Goal: Book appointment/travel/reservation

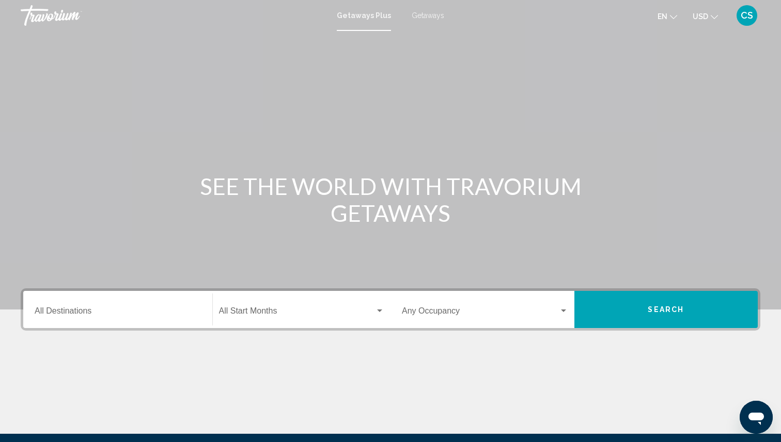
click at [130, 323] on div "Destination All Destinations" at bounding box center [118, 310] width 166 height 33
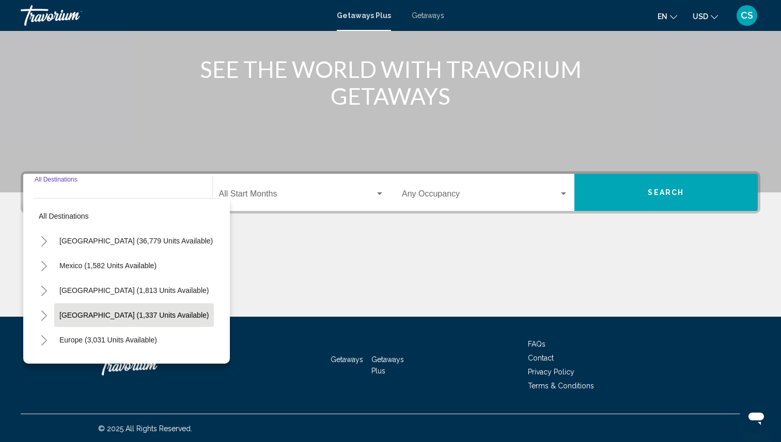
scroll to position [118, 0]
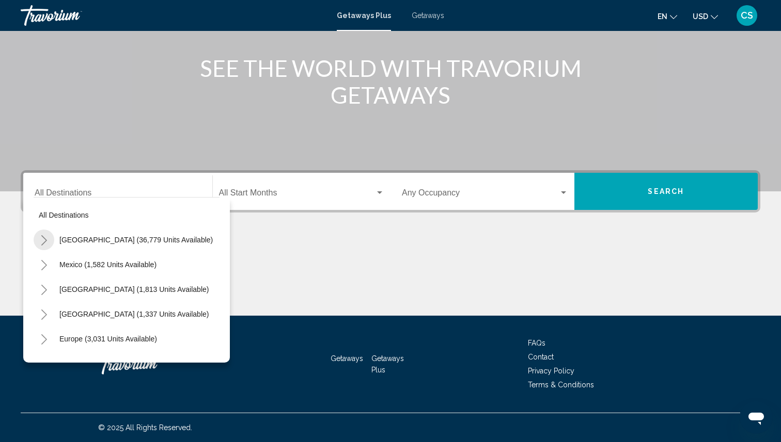
click at [45, 240] on icon "Toggle United States (36,779 units available)" at bounding box center [44, 240] width 6 height 10
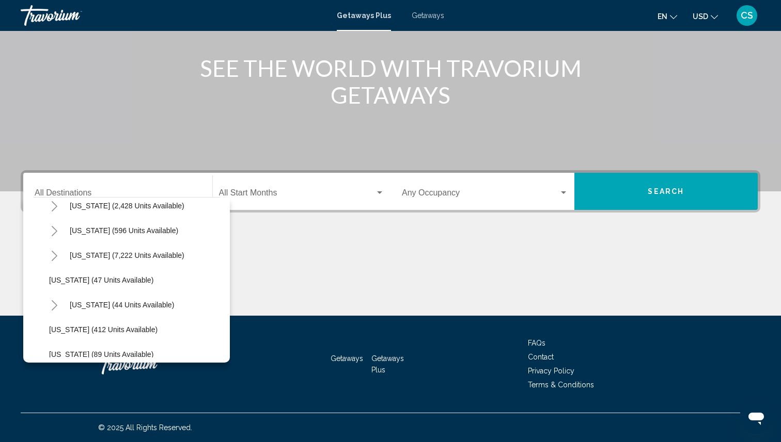
scroll to position [126, 0]
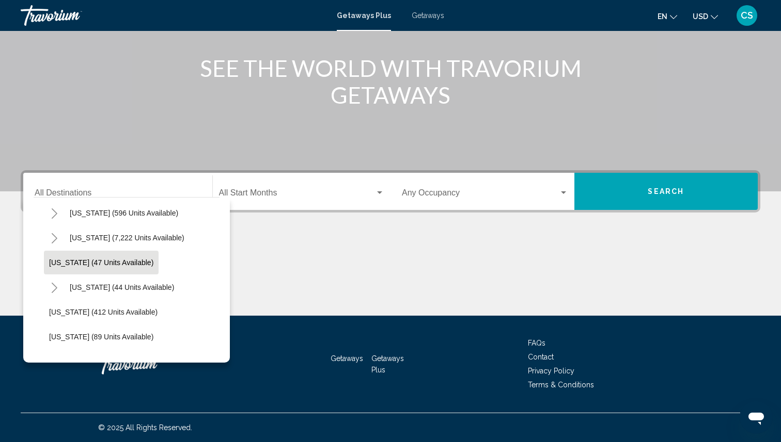
click at [49, 263] on span "[US_STATE] (47 units available)" at bounding box center [101, 263] width 104 height 8
type input "**********"
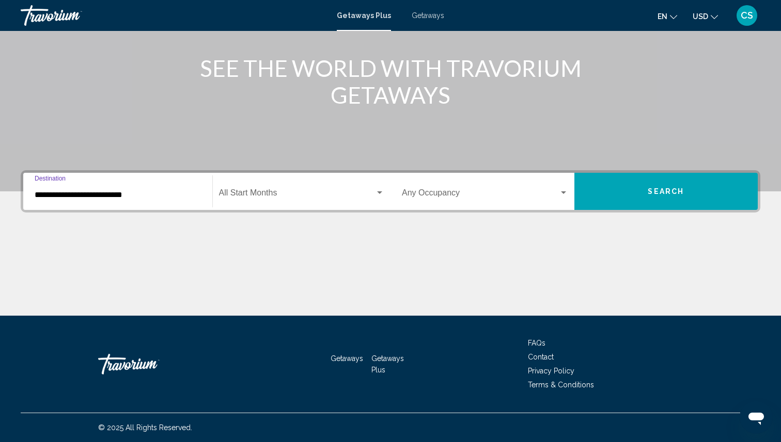
click at [275, 191] on span "Search widget" at bounding box center [297, 195] width 156 height 9
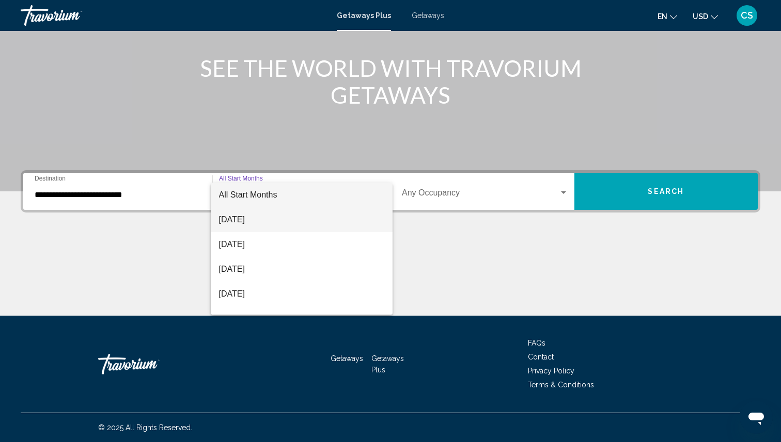
click at [282, 225] on span "[DATE]" at bounding box center [302, 220] width 166 height 25
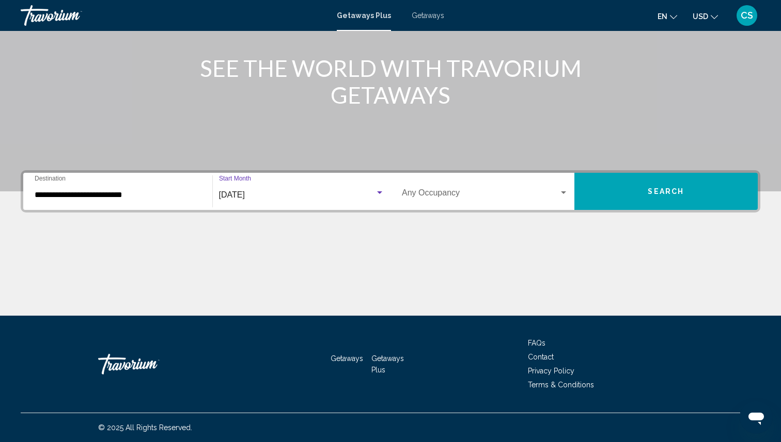
click at [476, 196] on span "Search widget" at bounding box center [480, 195] width 157 height 9
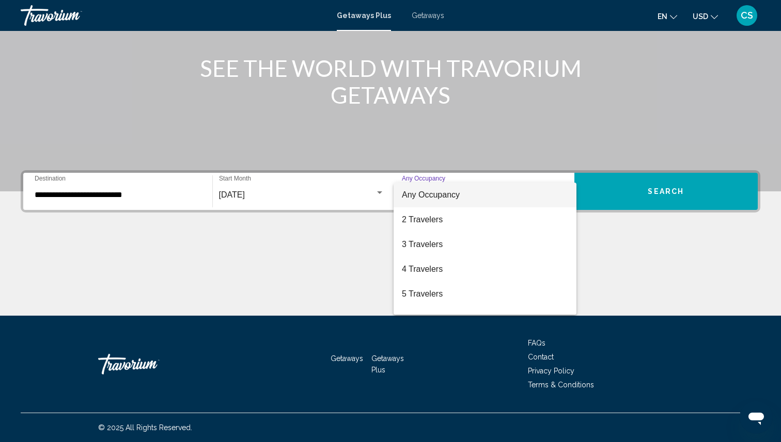
click at [628, 190] on div at bounding box center [390, 221] width 781 height 442
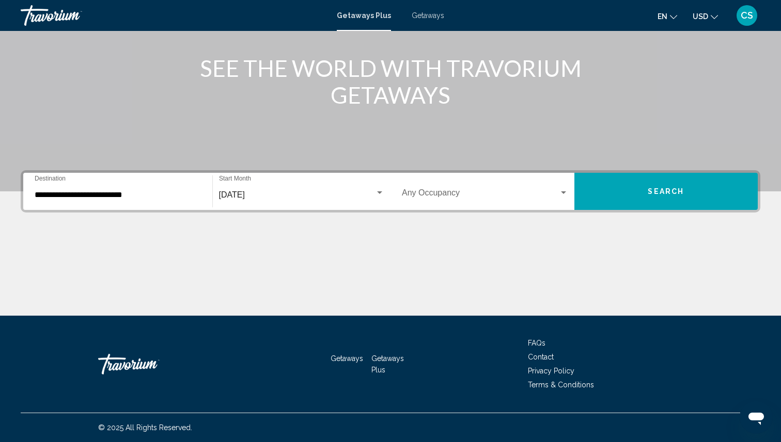
click at [624, 190] on button "Search" at bounding box center [666, 191] width 184 height 37
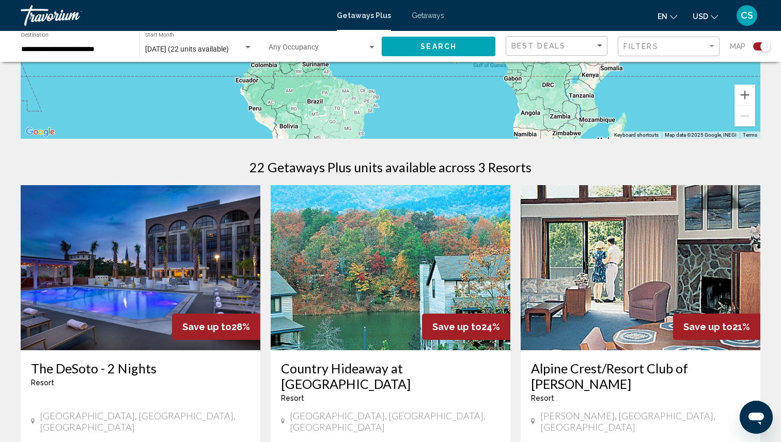
scroll to position [381, 0]
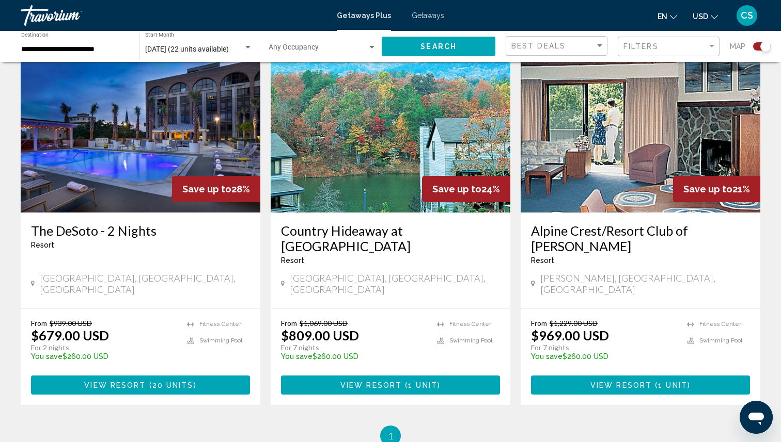
click at [81, 273] on span "[GEOGRAPHIC_DATA], [GEOGRAPHIC_DATA], [GEOGRAPHIC_DATA]" at bounding box center [145, 284] width 210 height 23
click at [81, 242] on div "Resort - This is an adults only resort" at bounding box center [140, 245] width 219 height 8
click at [88, 227] on h3 "The DeSoto - 2 Nights" at bounding box center [140, 230] width 219 height 15
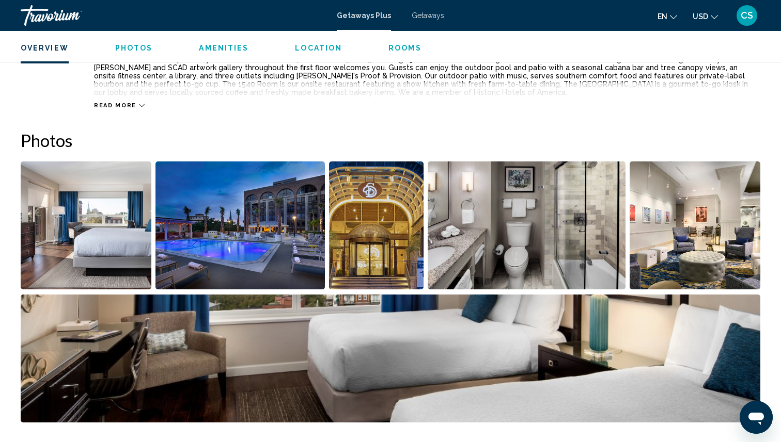
scroll to position [407, 0]
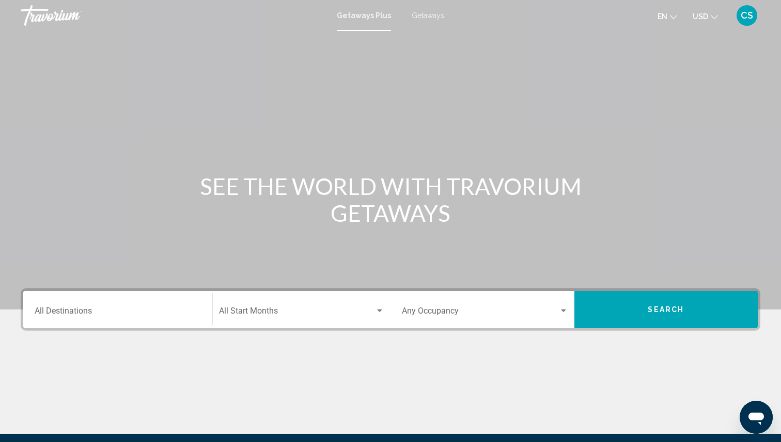
click at [414, 21] on div "Getaways Plus Getaways en English Español Français Italiano Português русский U…" at bounding box center [390, 16] width 781 height 22
click at [414, 12] on span "Getaways" at bounding box center [428, 15] width 33 height 8
click at [83, 329] on div "Destination All Destinations Start Month All Start Months Occupancy Any Occupan…" at bounding box center [390, 310] width 739 height 42
click at [89, 324] on div "Destination All Destinations" at bounding box center [118, 310] width 166 height 33
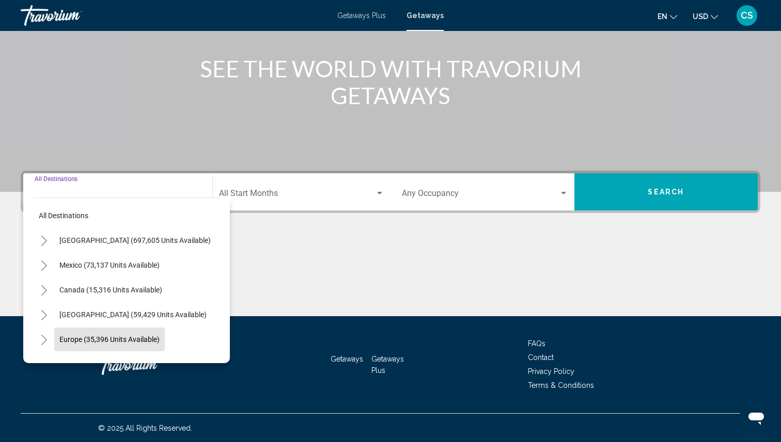
scroll to position [118, 0]
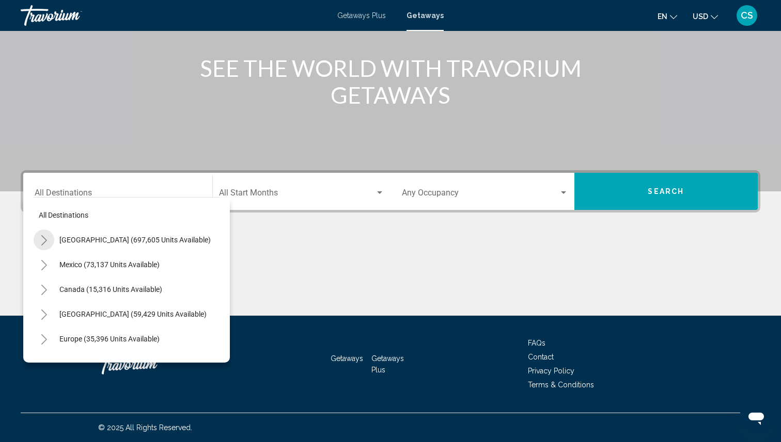
click at [50, 239] on button "Toggle United States (697,605 units available)" at bounding box center [44, 240] width 21 height 21
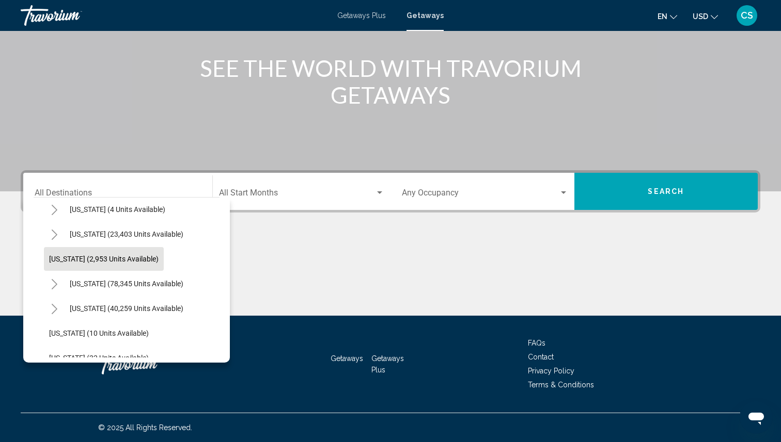
scroll to position [178, 0]
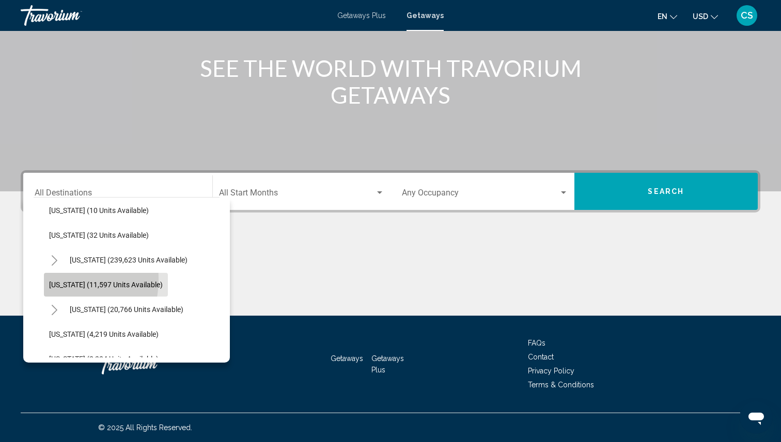
click at [45, 279] on button "[US_STATE] (11,597 units available)" at bounding box center [106, 285] width 124 height 24
type input "**********"
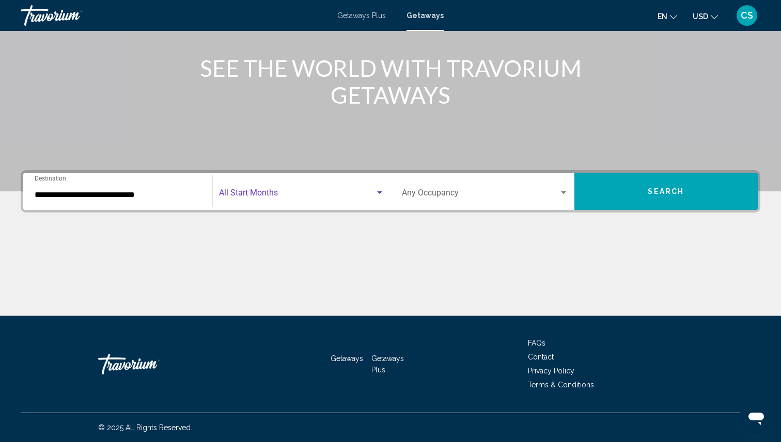
click at [240, 197] on span "Search widget" at bounding box center [297, 195] width 156 height 9
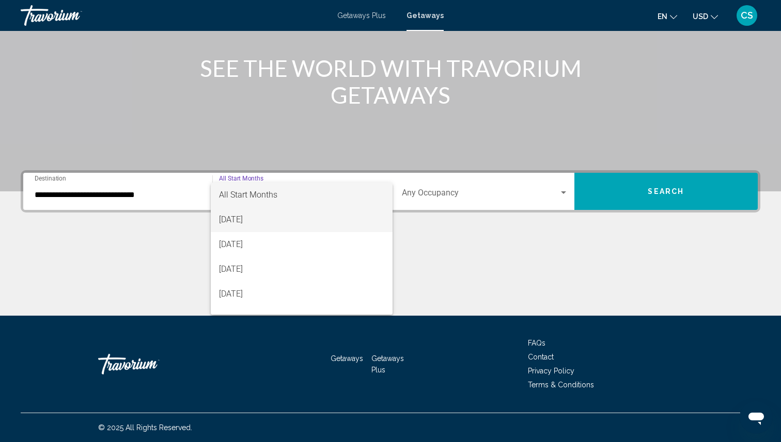
click at [263, 223] on span "[DATE]" at bounding box center [302, 220] width 166 height 25
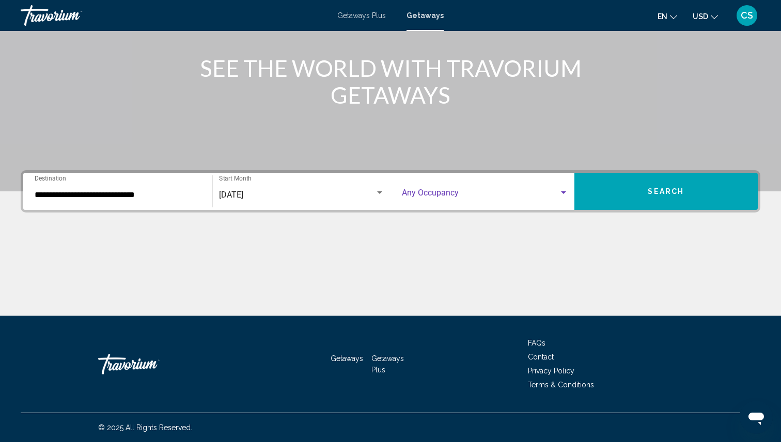
click at [479, 194] on span "Search widget" at bounding box center [480, 195] width 157 height 9
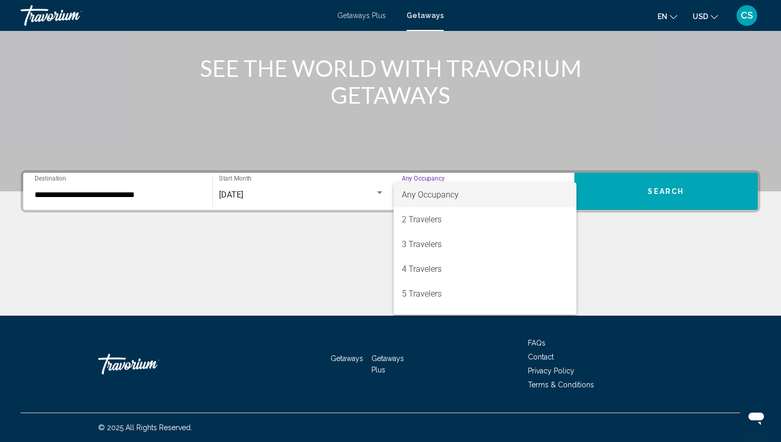
click at [589, 203] on div at bounding box center [390, 221] width 781 height 442
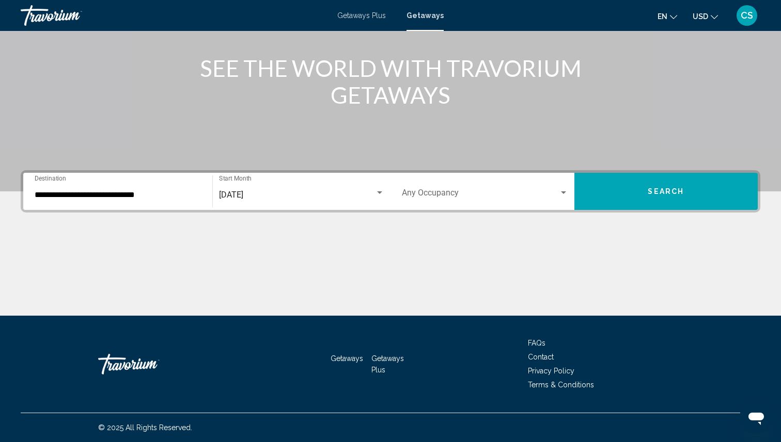
click at [629, 190] on button "Search" at bounding box center [666, 191] width 184 height 37
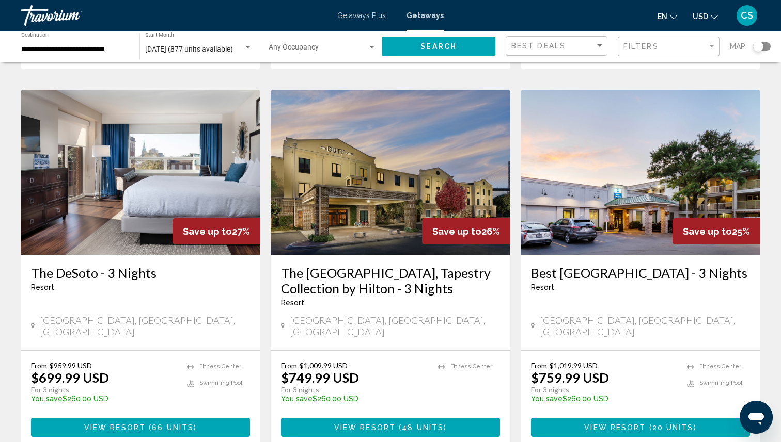
scroll to position [1157, 0]
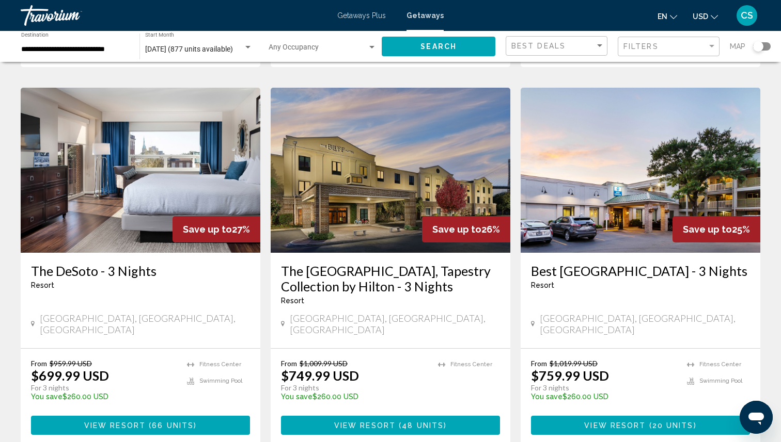
click at [414, 263] on h3 "The [GEOGRAPHIC_DATA], Tapestry Collection by Hilton - 3 Nights" at bounding box center [390, 278] width 219 height 31
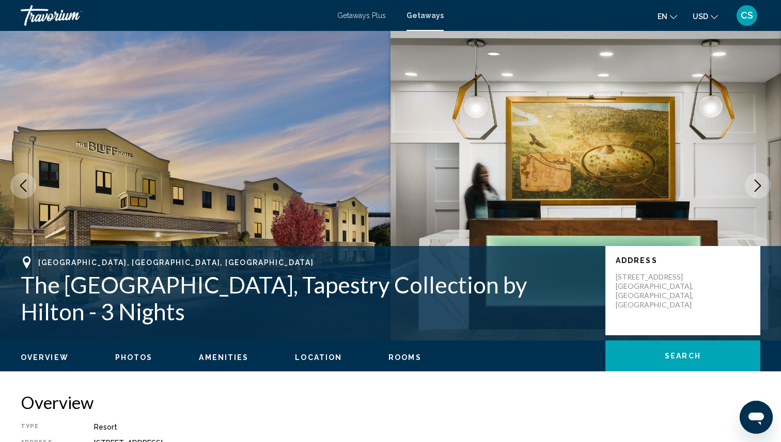
click at [765, 192] on button "Next image" at bounding box center [758, 186] width 26 height 26
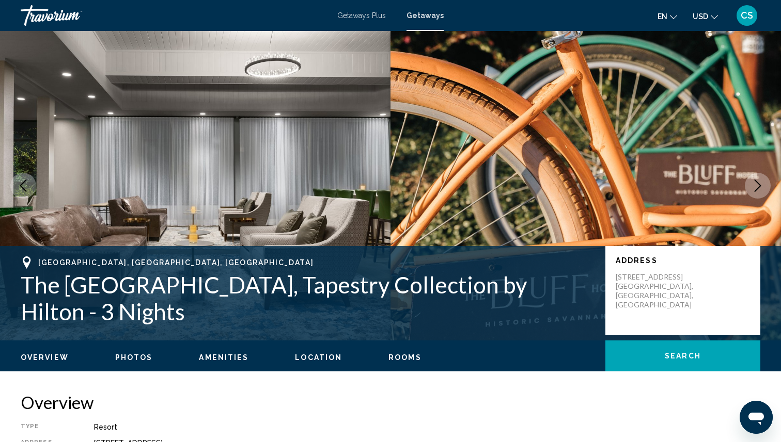
click at [765, 192] on button "Next image" at bounding box center [758, 186] width 26 height 26
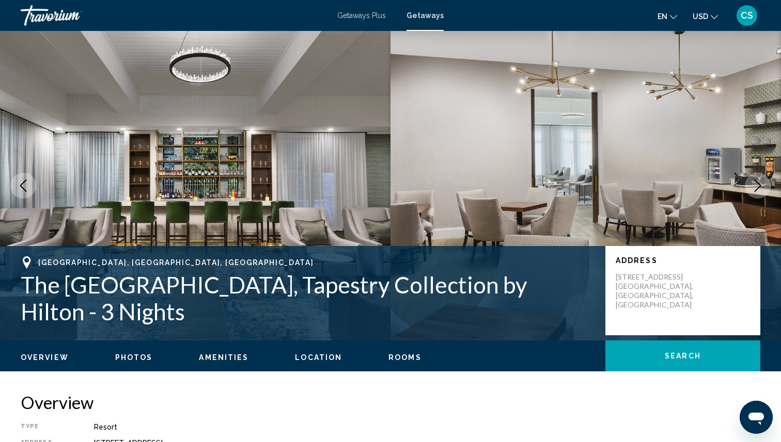
click at [765, 192] on button "Next image" at bounding box center [758, 186] width 26 height 26
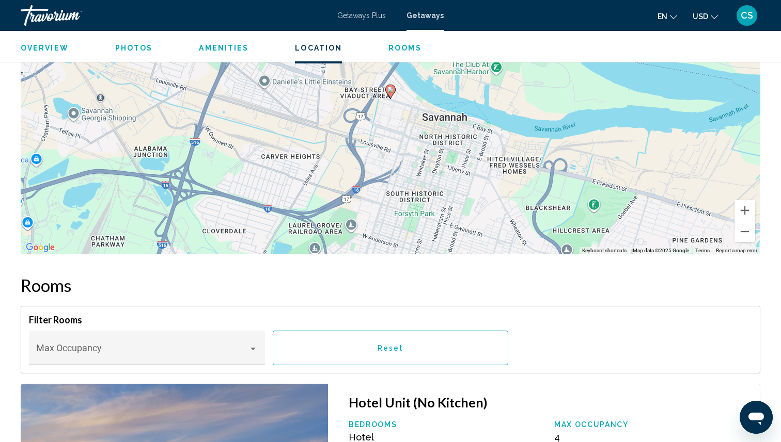
scroll to position [1110, 0]
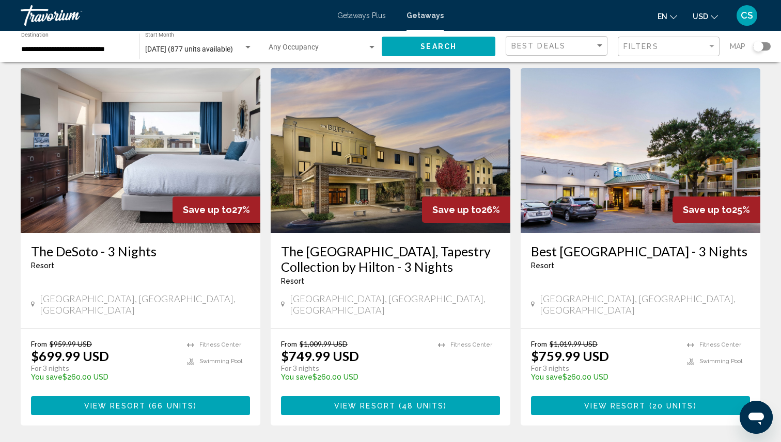
scroll to position [1162, 0]
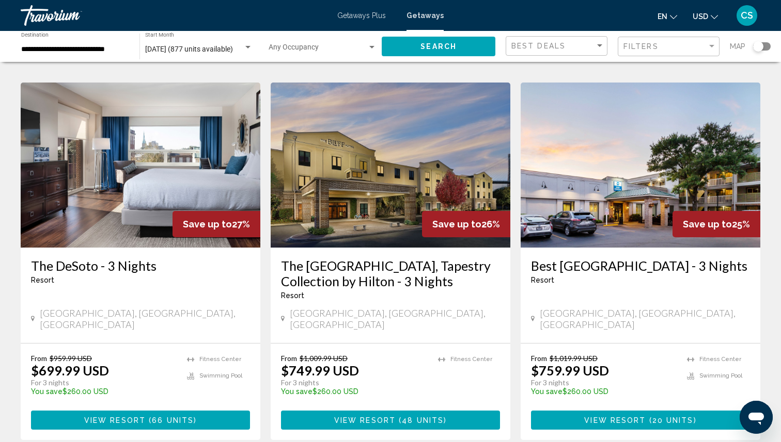
click at [115, 258] on h3 "The DeSoto - 3 Nights" at bounding box center [140, 265] width 219 height 15
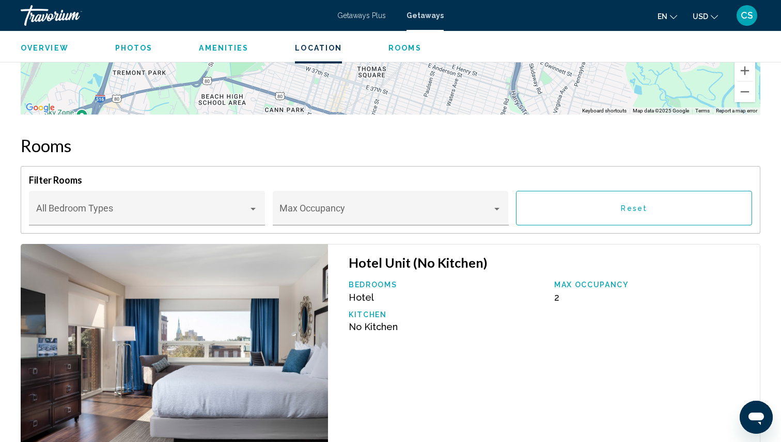
scroll to position [1358, 0]
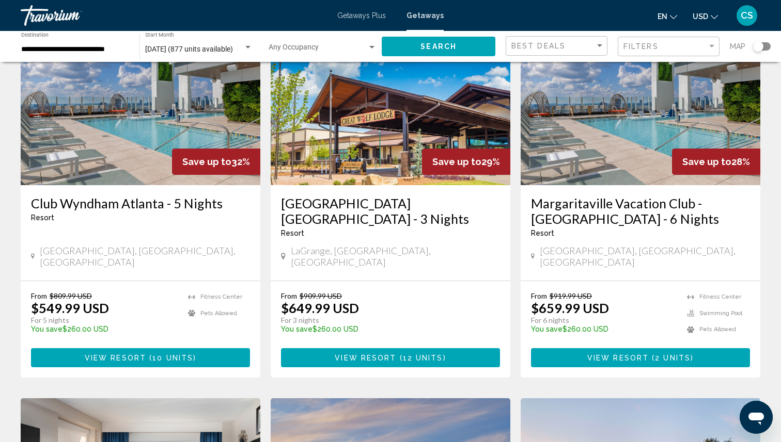
scroll to position [1150, 0]
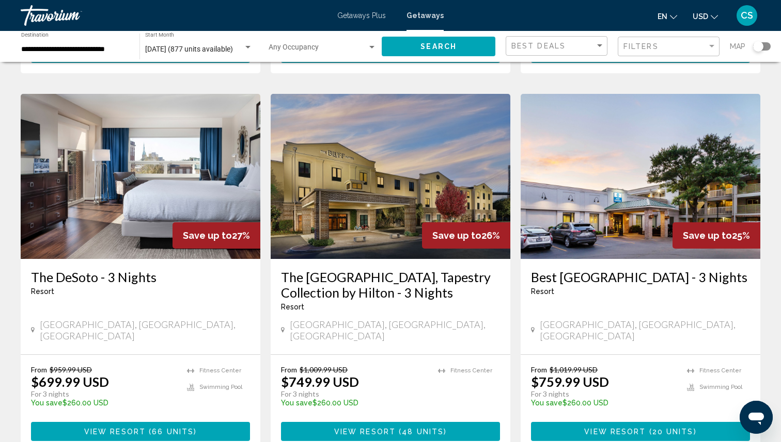
click at [630, 270] on h3 "Best [GEOGRAPHIC_DATA] - 3 Nights" at bounding box center [640, 277] width 219 height 15
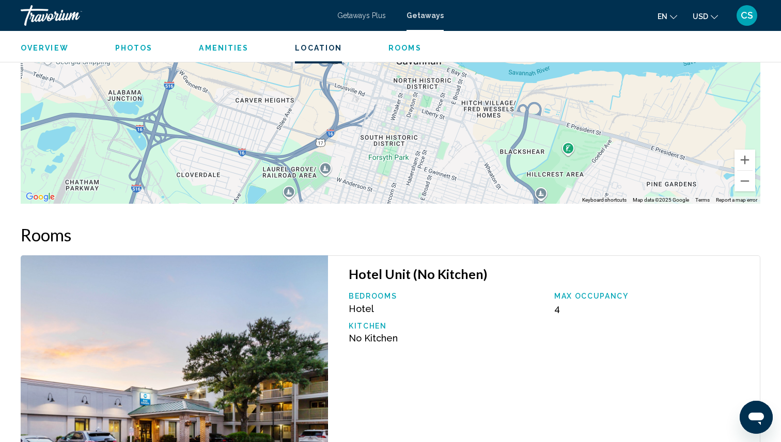
scroll to position [1238, 0]
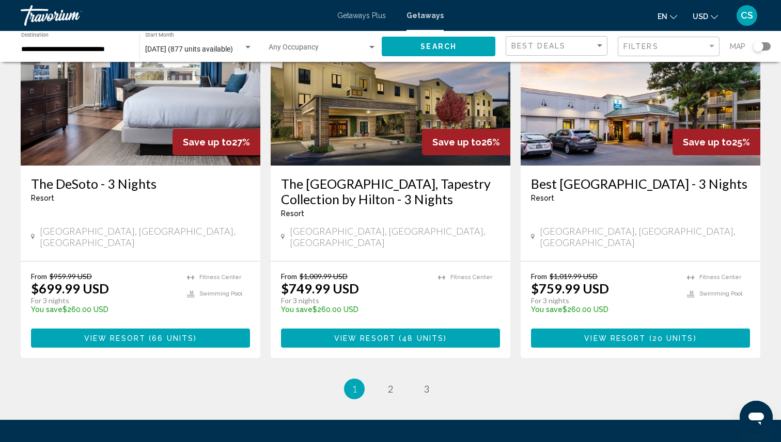
scroll to position [1311, 0]
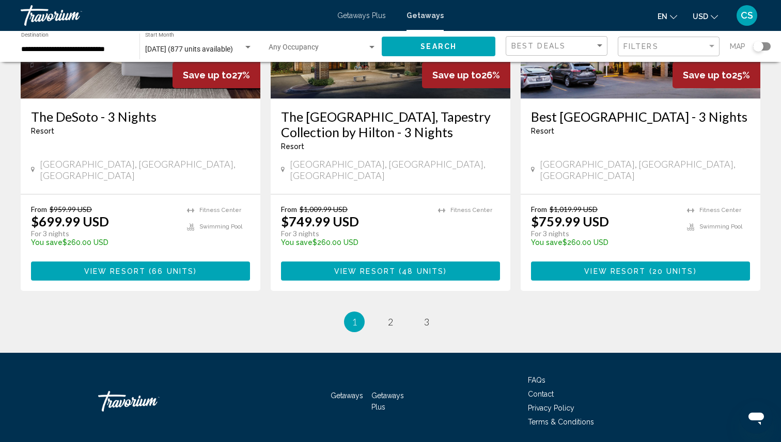
click at [402, 312] on ul "1 / 3 You're on page 1 page 2 page 3" at bounding box center [390, 322] width 739 height 21
click at [384, 313] on link "page 2" at bounding box center [391, 322] width 18 height 18
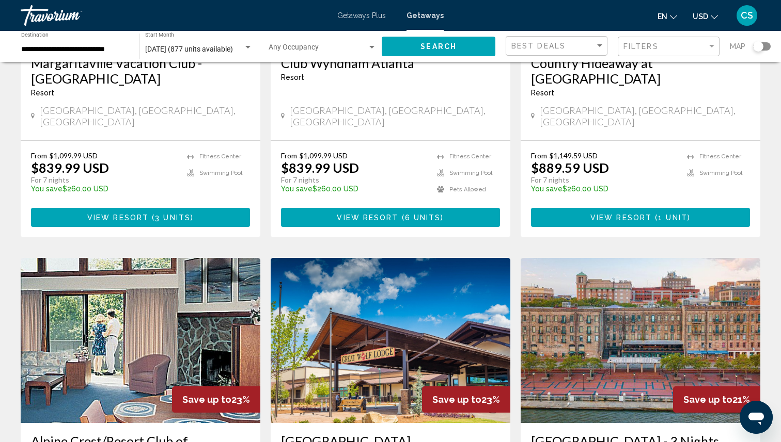
scroll to position [295, 0]
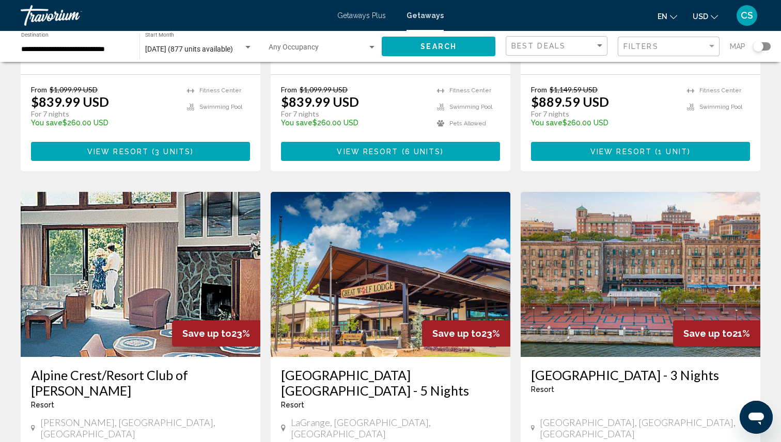
click at [603, 326] on img "Main content" at bounding box center [640, 274] width 240 height 165
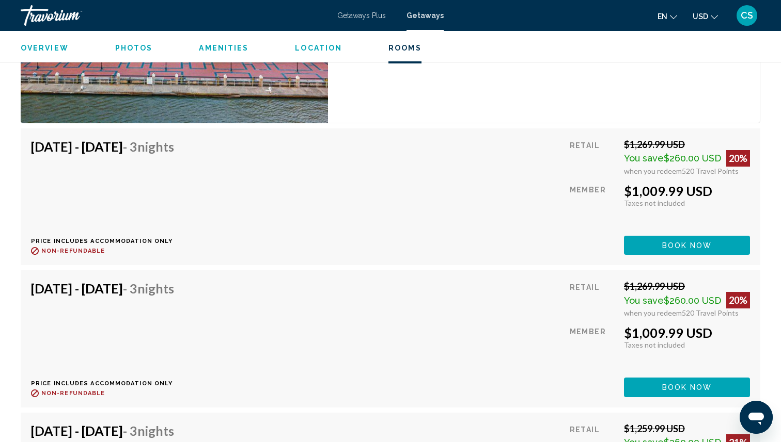
scroll to position [1588, 0]
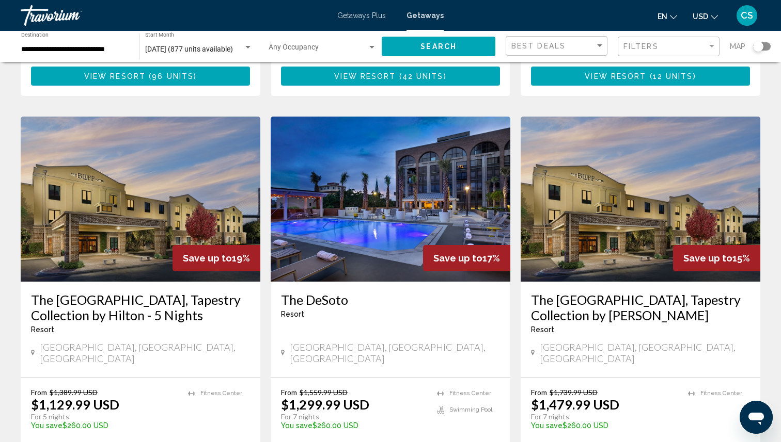
scroll to position [1200, 0]
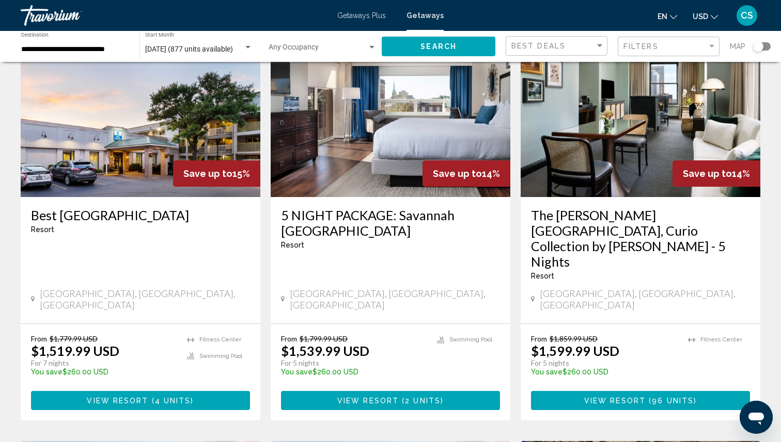
scroll to position [44, 0]
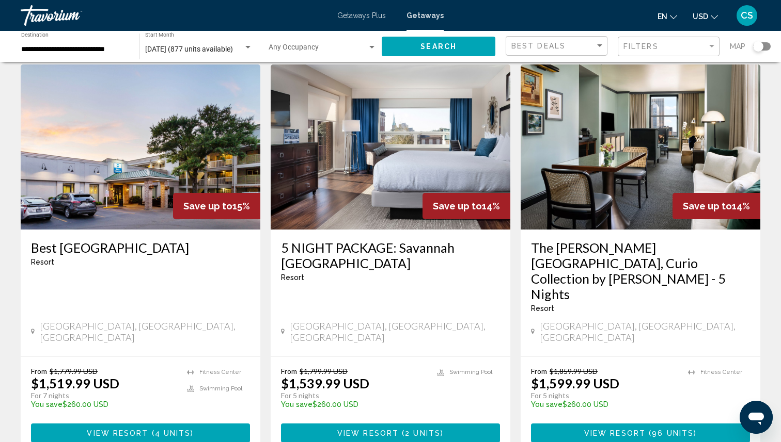
click at [420, 250] on h3 "5 NIGHT PACKAGE: Savannah [GEOGRAPHIC_DATA]" at bounding box center [390, 255] width 219 height 31
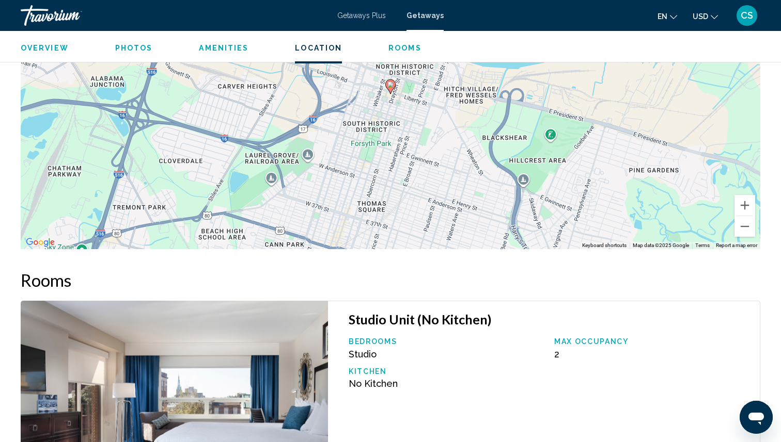
scroll to position [1224, 0]
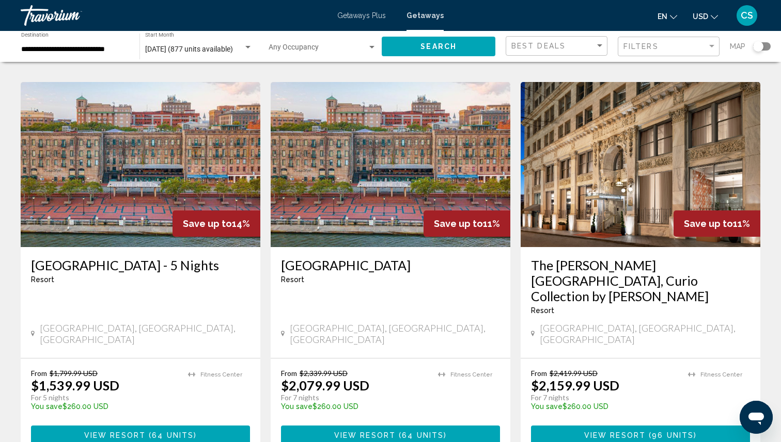
scroll to position [495, 0]
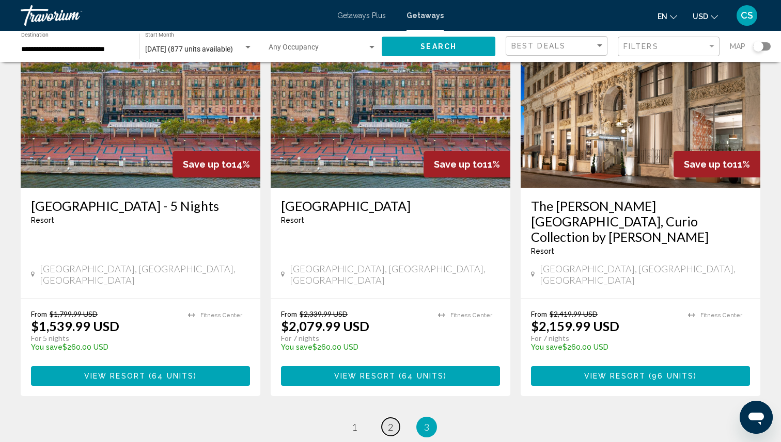
click at [395, 418] on link "page 2" at bounding box center [391, 427] width 18 height 18
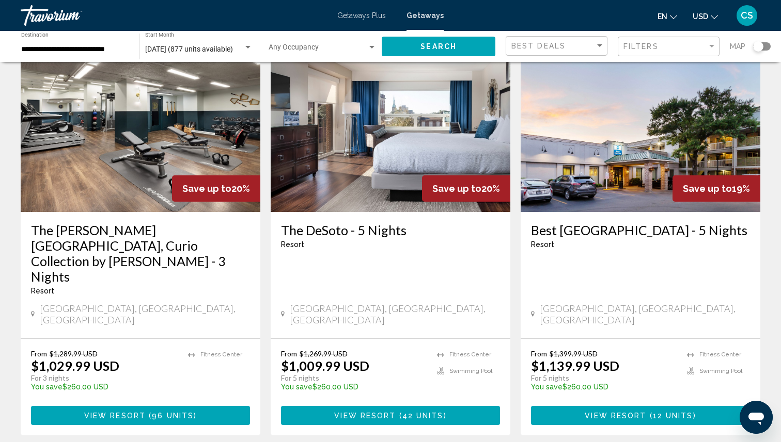
scroll to position [1286, 0]
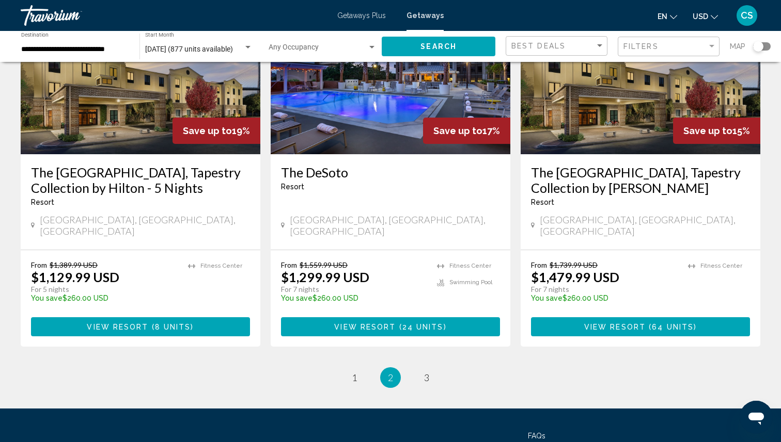
click at [365, 368] on ul "2 / 3 page 1 You're on page 2 page 3" at bounding box center [390, 378] width 739 height 21
click at [347, 369] on link "page 1" at bounding box center [354, 378] width 18 height 18
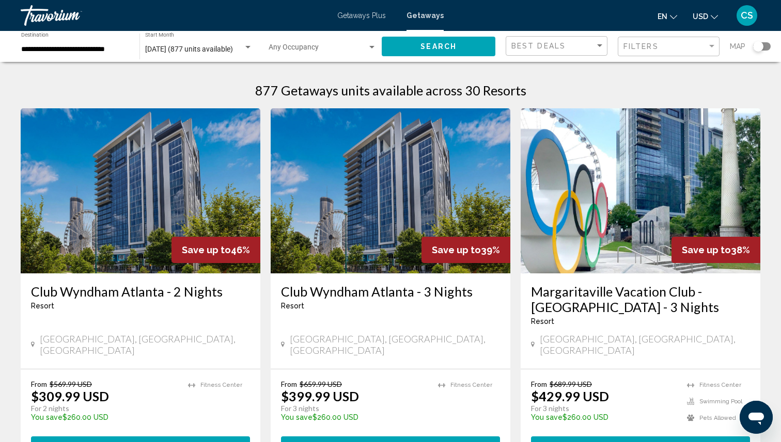
click at [102, 51] on input "**********" at bounding box center [75, 49] width 108 height 8
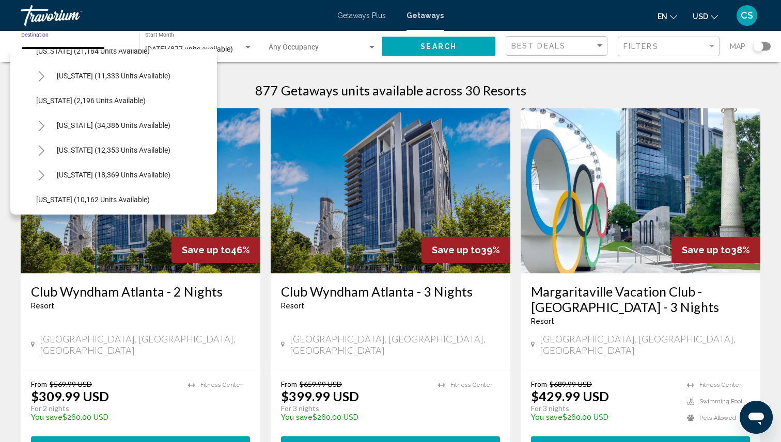
scroll to position [874, 0]
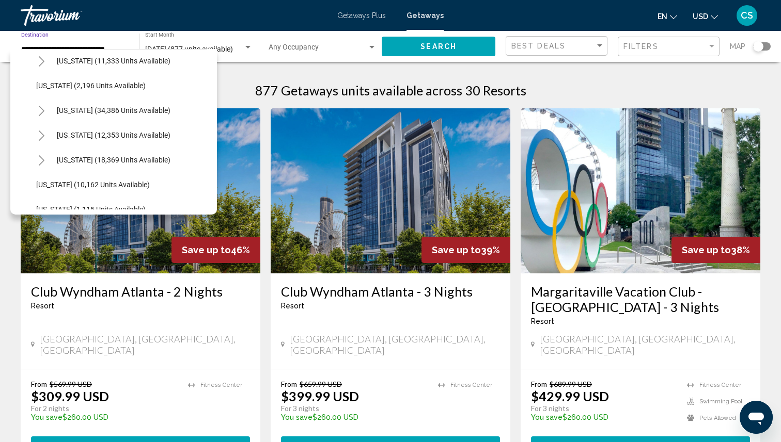
click at [40, 113] on icon "Toggle South Carolina (34,386 units available)" at bounding box center [42, 111] width 8 height 10
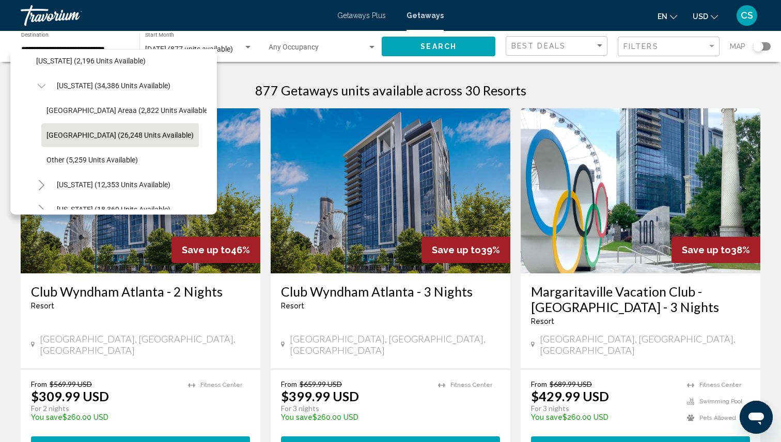
scroll to position [876, 0]
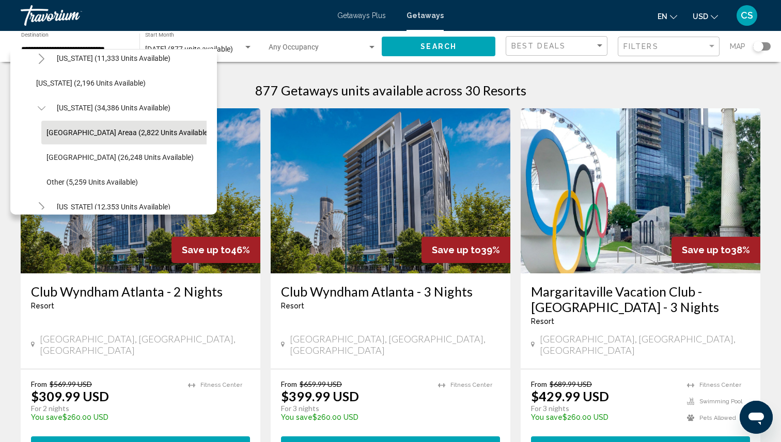
click at [179, 134] on button "[GEOGRAPHIC_DATA] Areaa (2,822 units available)" at bounding box center [128, 133] width 174 height 24
type input "**********"
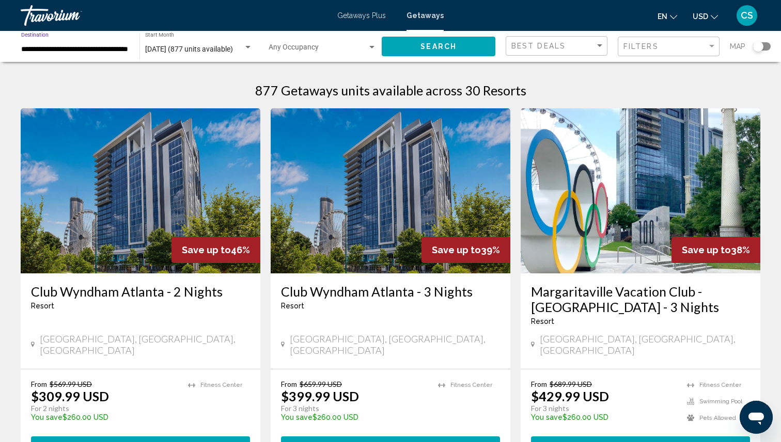
click at [449, 58] on div "Search" at bounding box center [444, 46] width 124 height 31
click at [447, 51] on button "Search" at bounding box center [439, 46] width 114 height 19
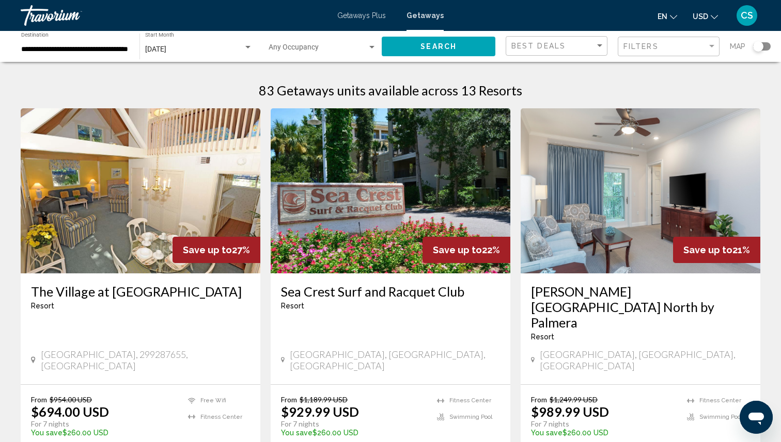
click at [186, 287] on h3 "The Village at [GEOGRAPHIC_DATA]" at bounding box center [140, 291] width 219 height 15
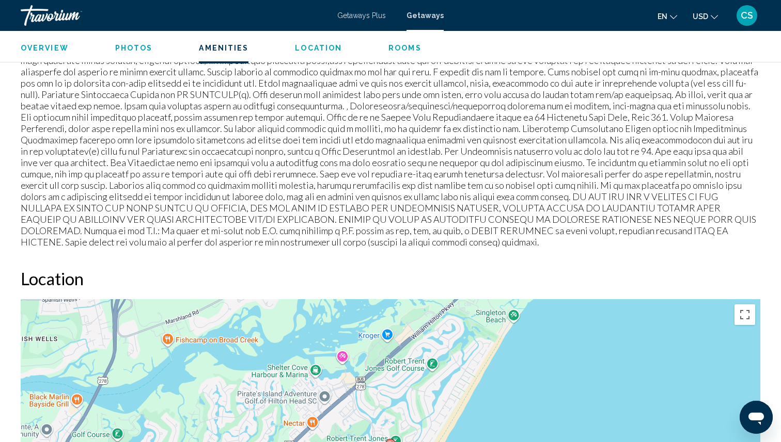
scroll to position [900, 0]
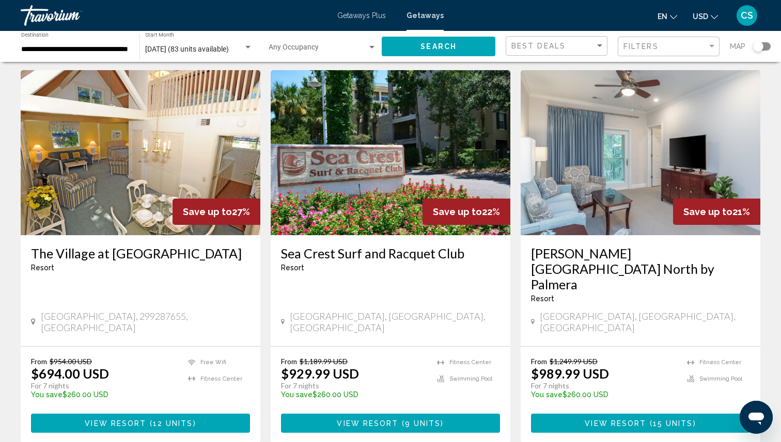
scroll to position [117, 0]
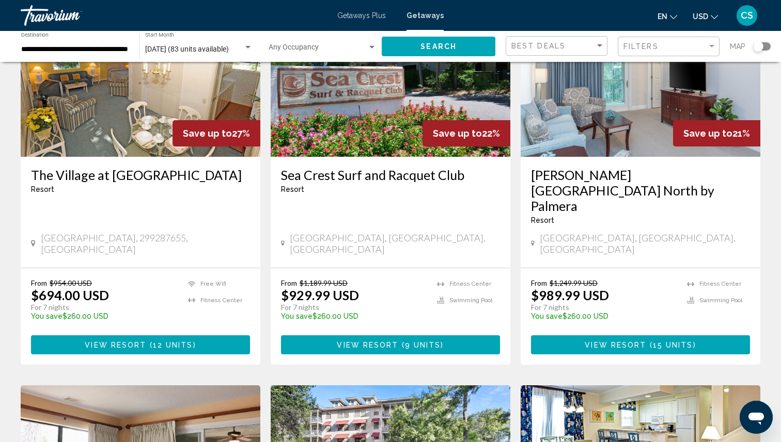
click at [433, 175] on h3 "Sea Crest Surf and Racquet Club" at bounding box center [390, 174] width 219 height 15
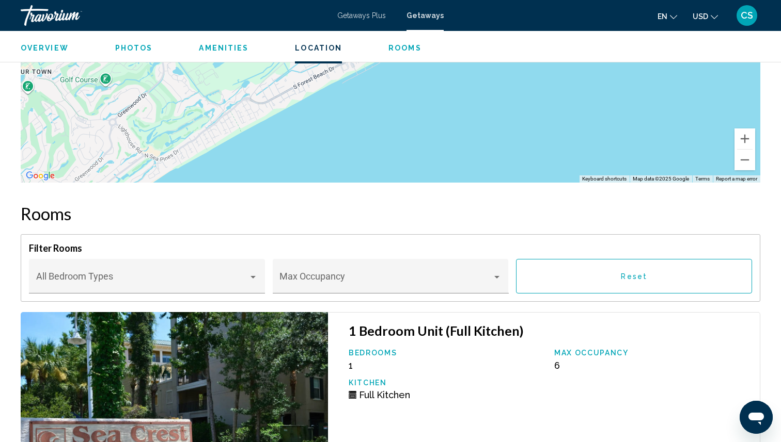
scroll to position [1459, 0]
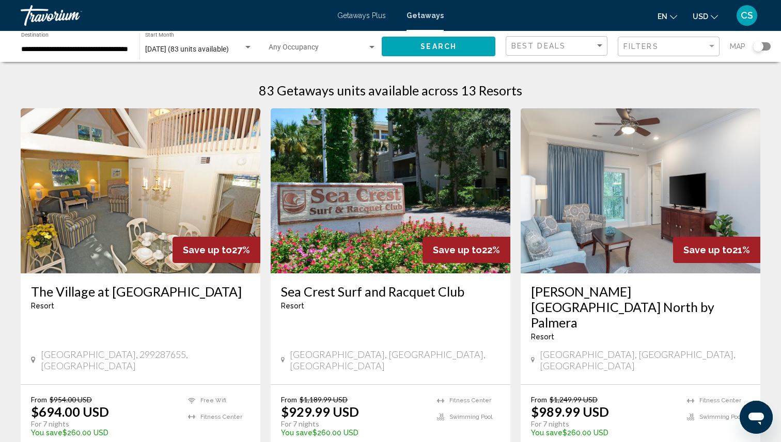
click at [587, 290] on h3 "[PERSON_NAME][GEOGRAPHIC_DATA] North by Palmera" at bounding box center [640, 307] width 219 height 46
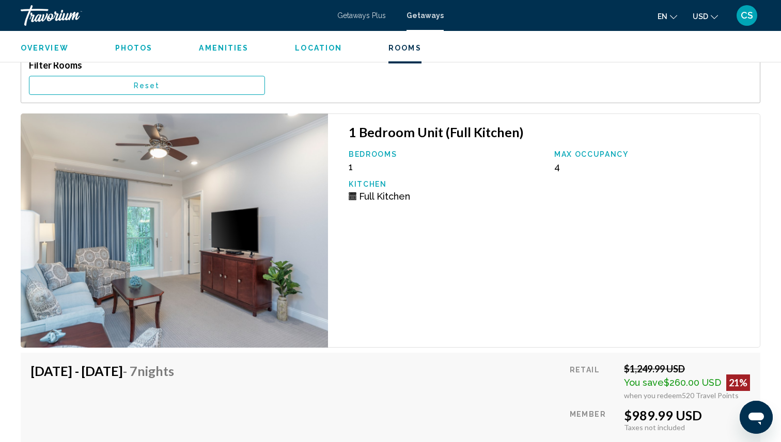
scroll to position [2000, 0]
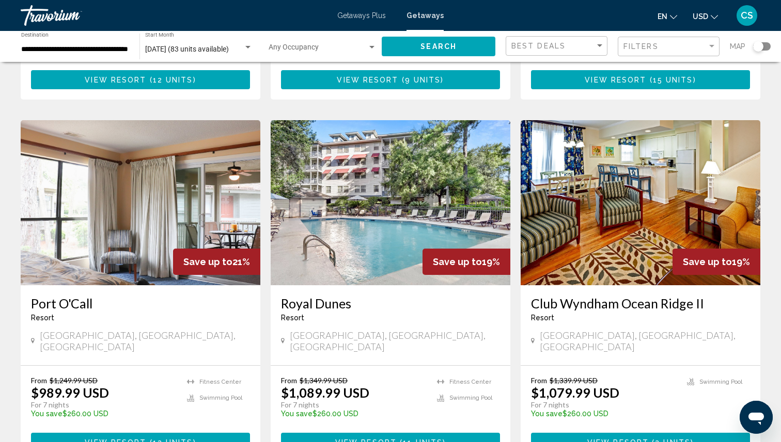
scroll to position [393, 0]
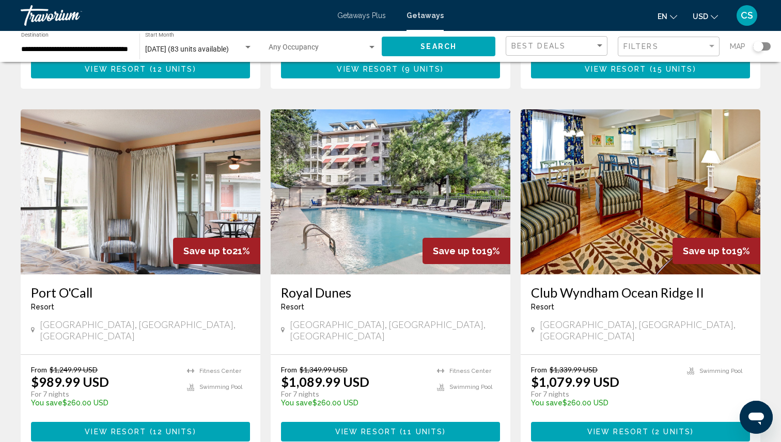
click at [79, 285] on h3 "Port O'Call" at bounding box center [140, 292] width 219 height 15
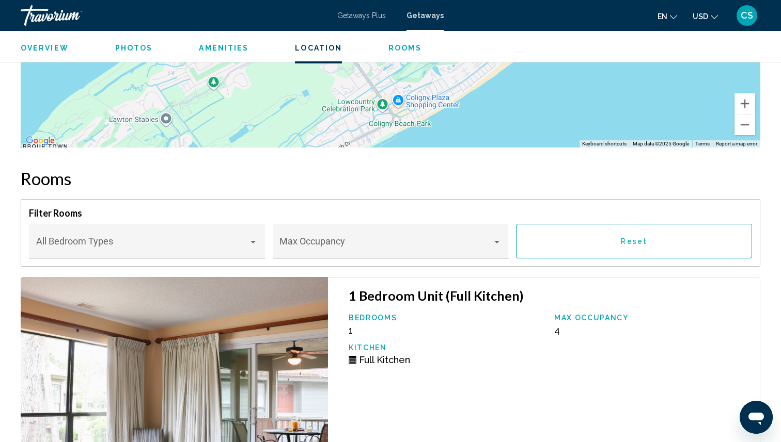
scroll to position [1885, 0]
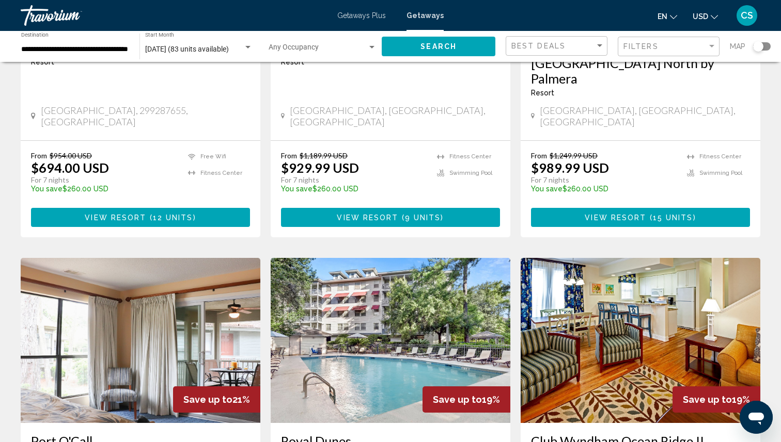
scroll to position [327, 0]
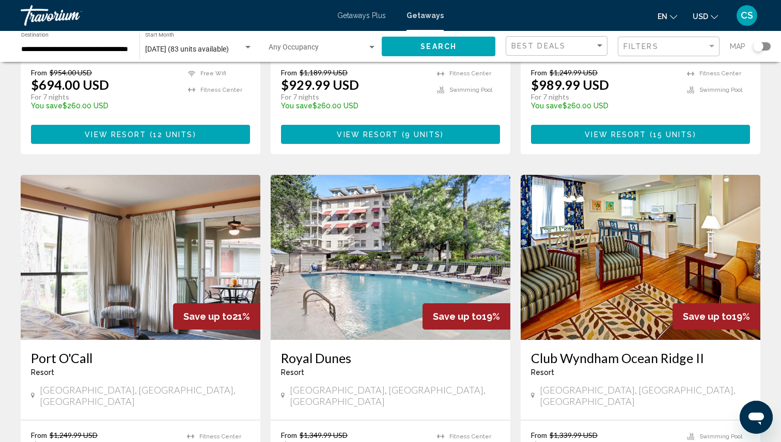
click at [310, 340] on div "[GEOGRAPHIC_DATA] - This is an adults only resort [GEOGRAPHIC_DATA], [GEOGRAPHI…" at bounding box center [391, 380] width 240 height 80
click at [307, 351] on h3 "Royal Dunes" at bounding box center [390, 358] width 219 height 15
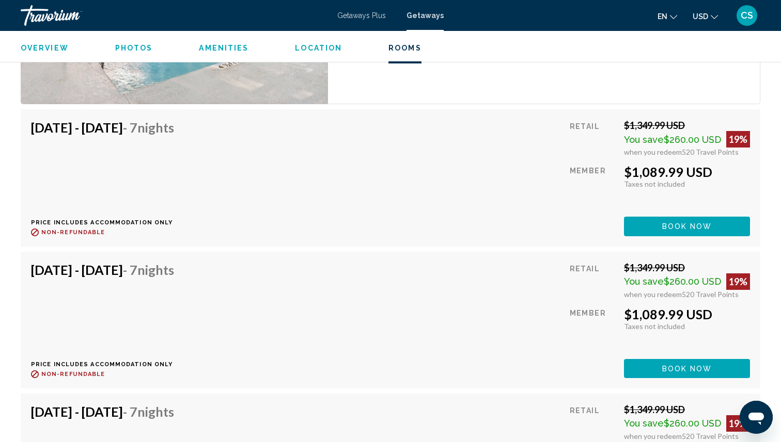
scroll to position [1986, 0]
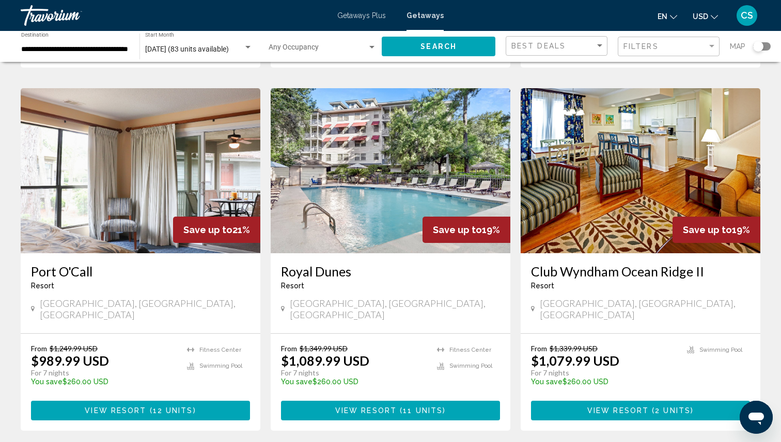
scroll to position [425, 0]
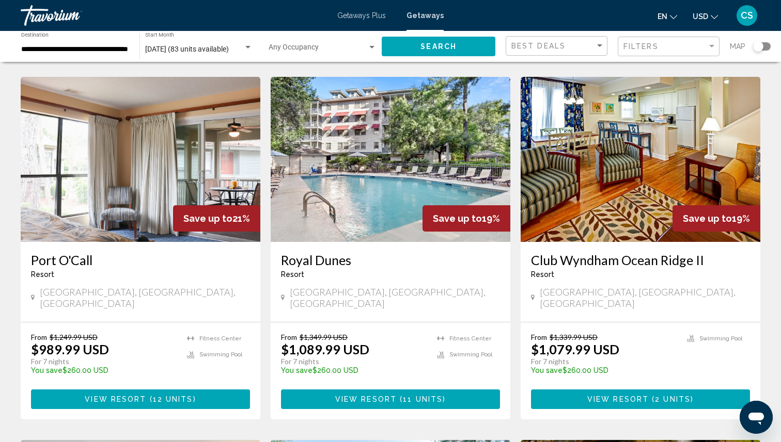
click at [544, 271] on span "Resort" at bounding box center [542, 275] width 23 height 8
click at [564, 271] on div "Resort - This is an adults only resort" at bounding box center [640, 275] width 219 height 8
click at [564, 252] on h3 "Club Wyndham Ocean Ridge II" at bounding box center [640, 259] width 219 height 15
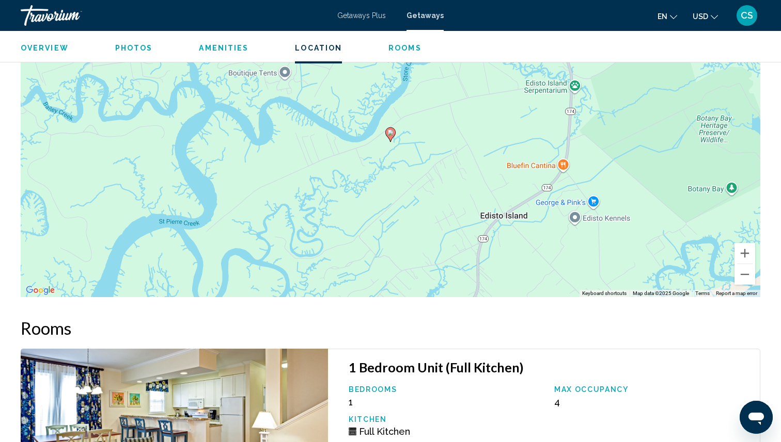
scroll to position [1631, 0]
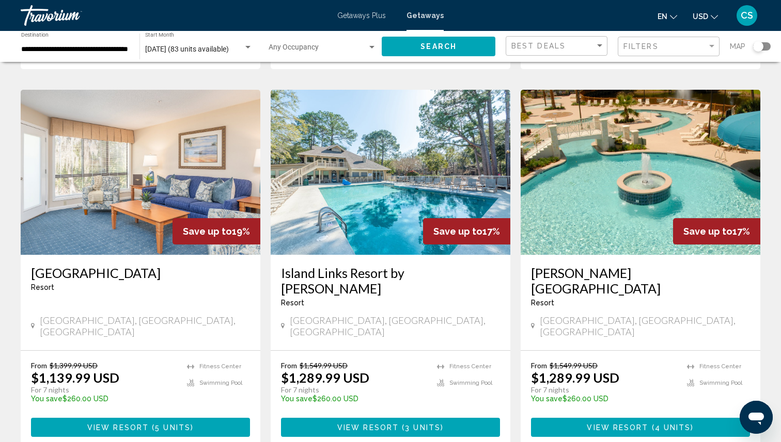
scroll to position [876, 0]
